Goal: Check status: Check status

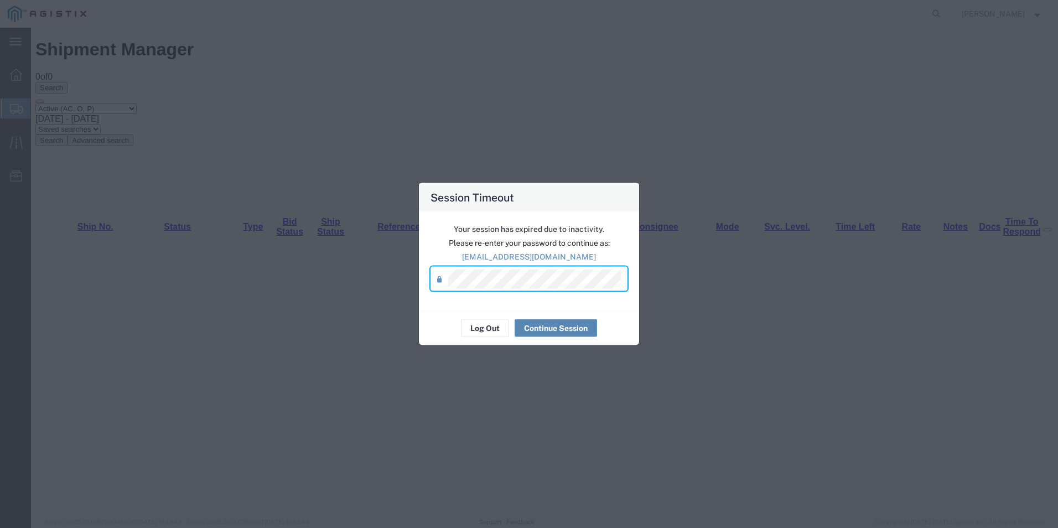
click at [549, 327] on button "Continue Session" at bounding box center [555, 328] width 82 height 18
